Goal: Information Seeking & Learning: Learn about a topic

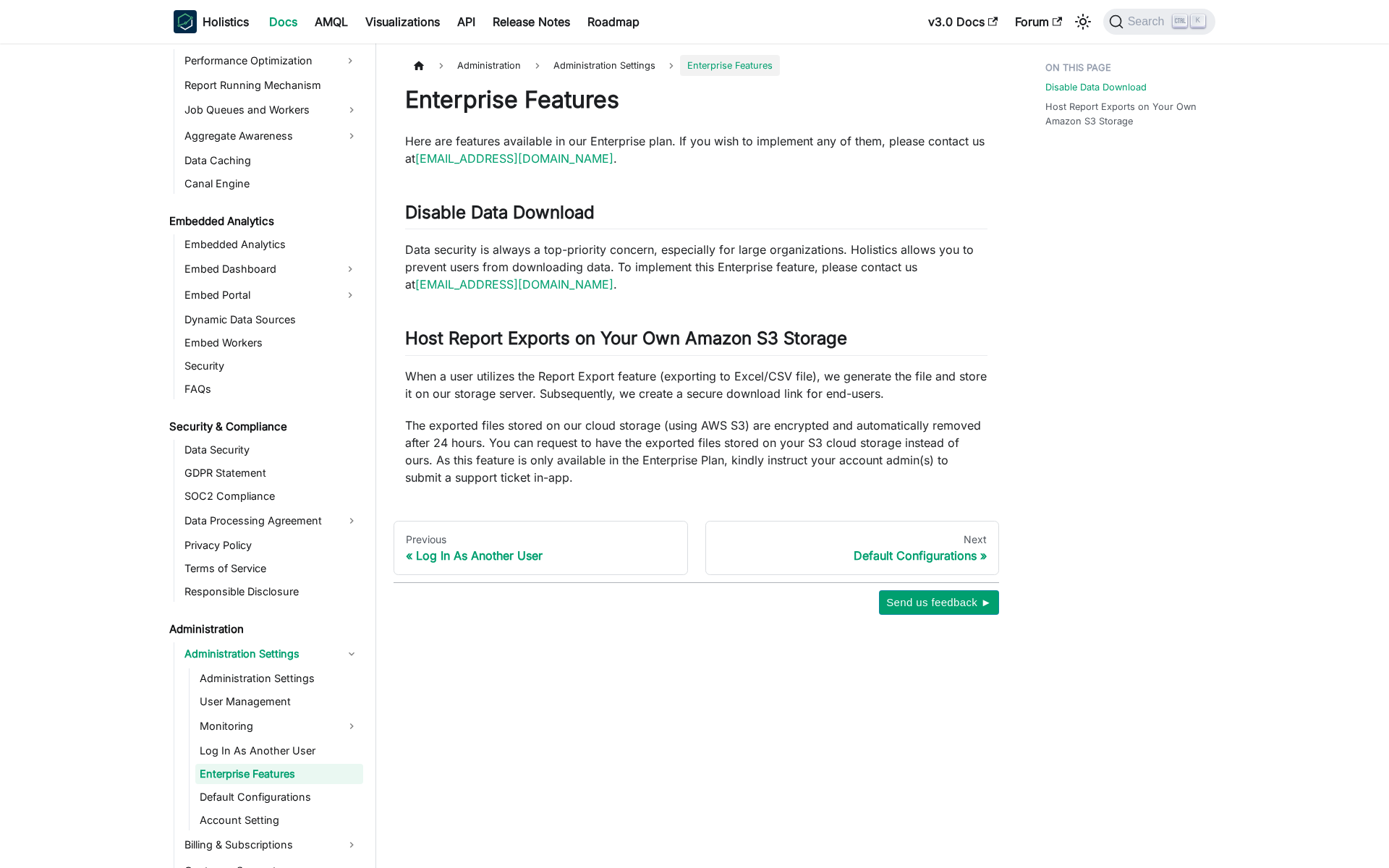
scroll to position [1447, 0]
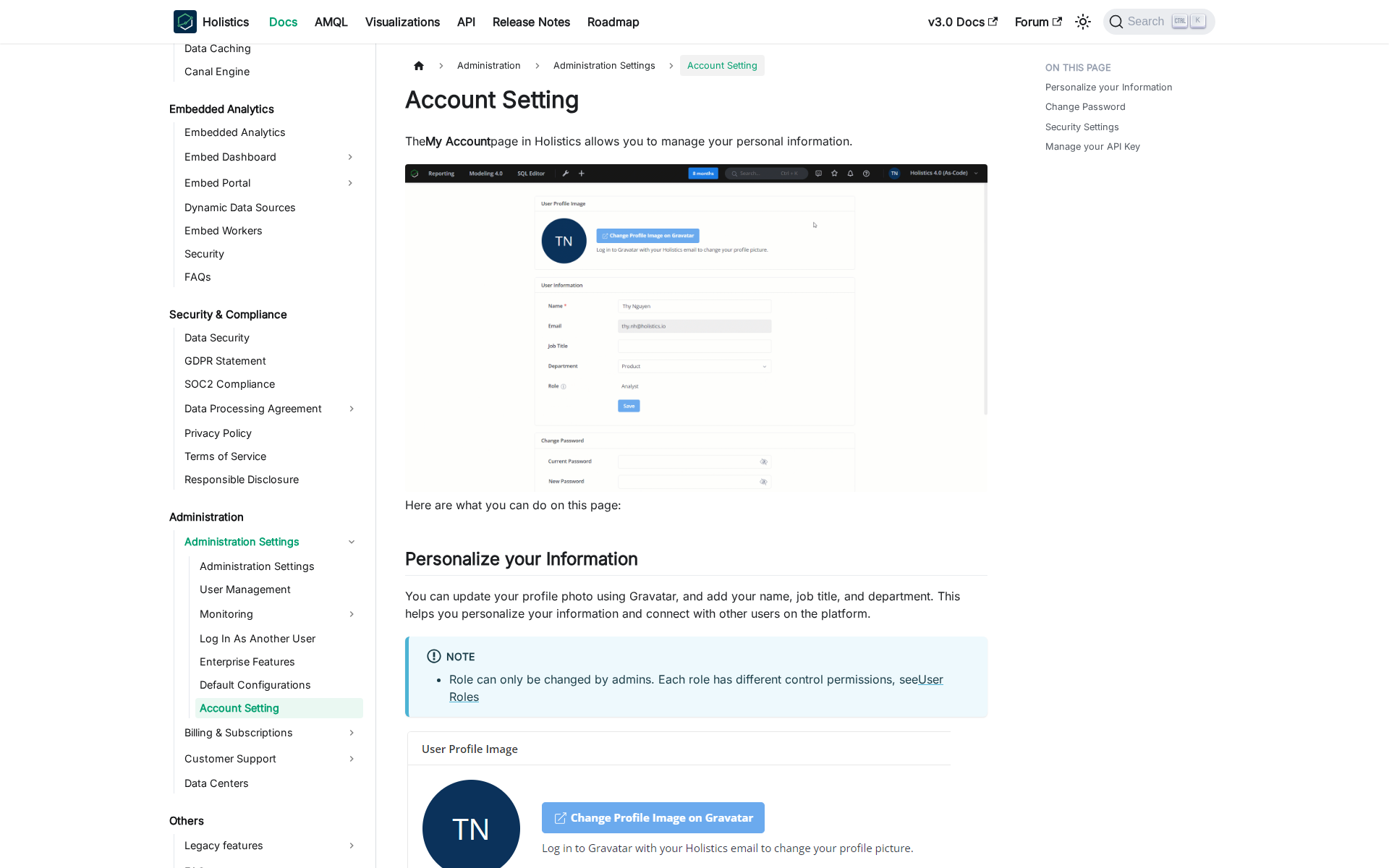
scroll to position [1493, 0]
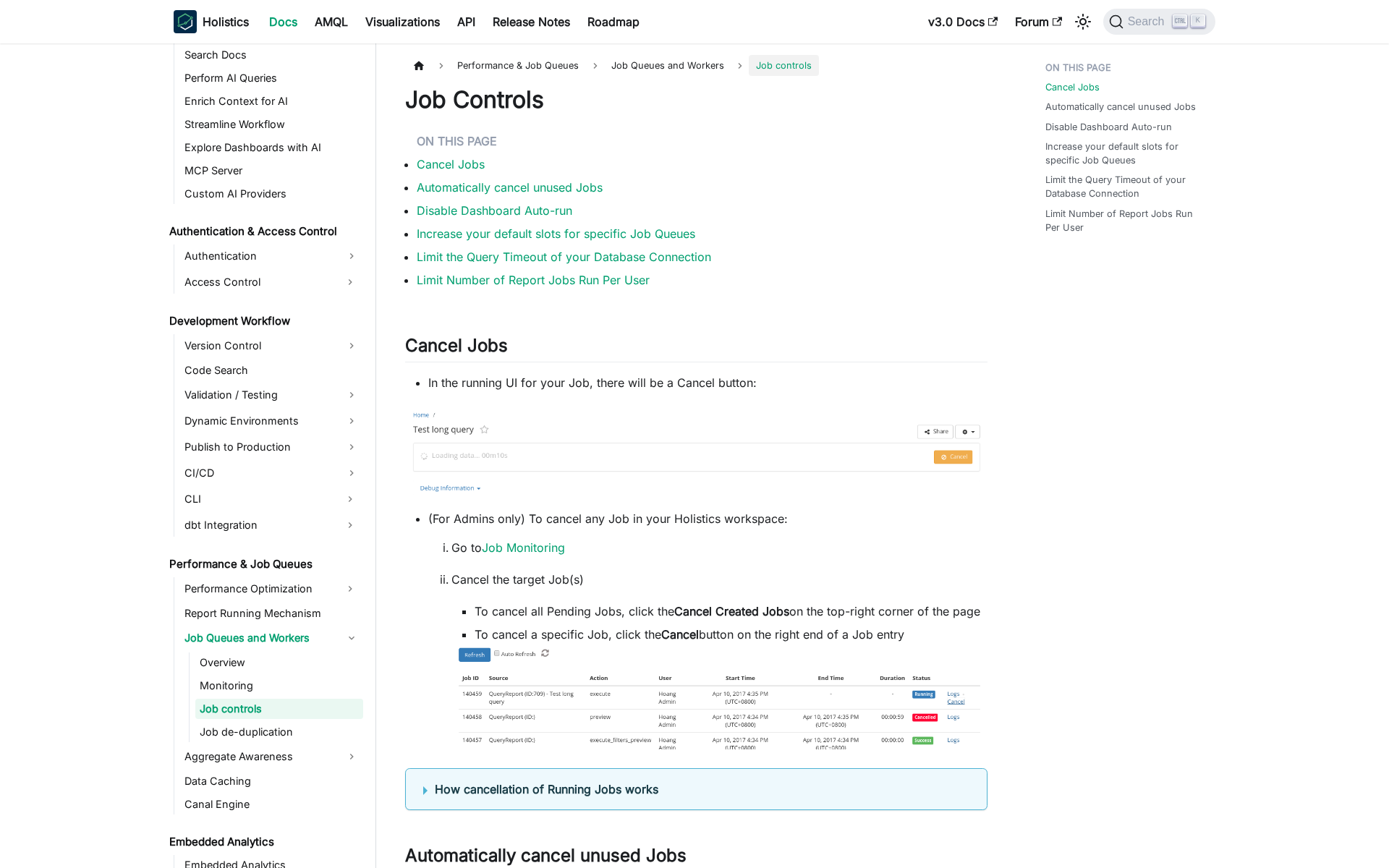
scroll to position [854, 0]
